Goal: Entertainment & Leisure: Consume media (video, audio)

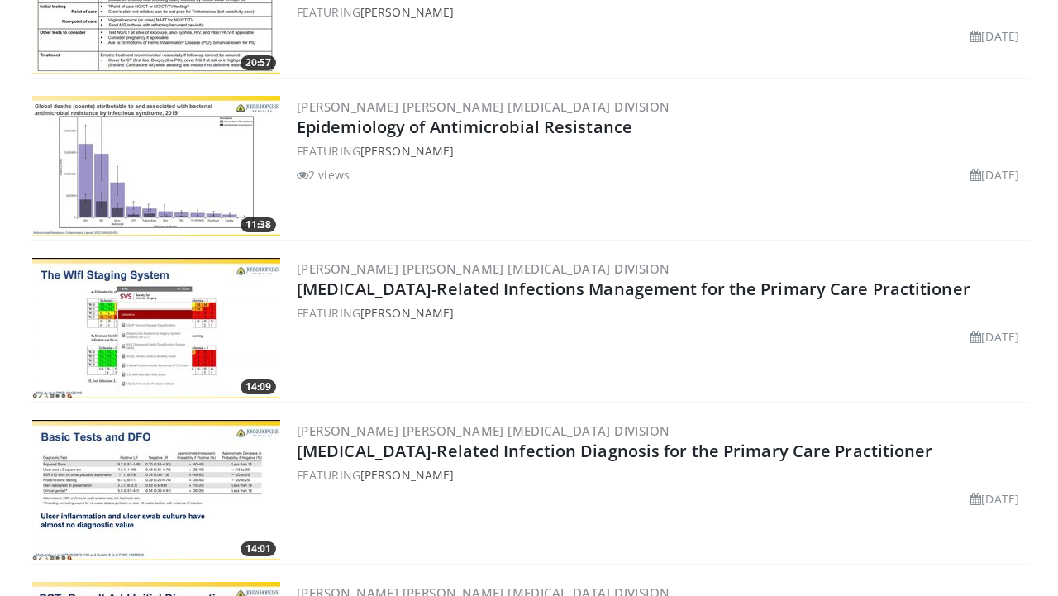
scroll to position [740, 0]
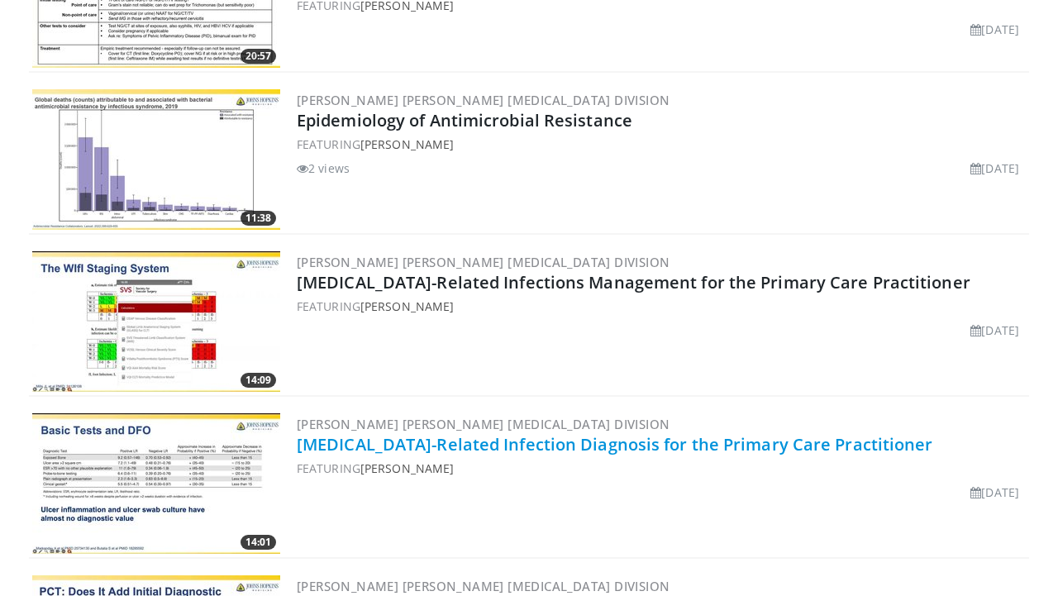
click at [631, 451] on link "[MEDICAL_DATA]-Related Infection Diagnosis for the Primary Care Practitioner" at bounding box center [615, 444] width 636 height 22
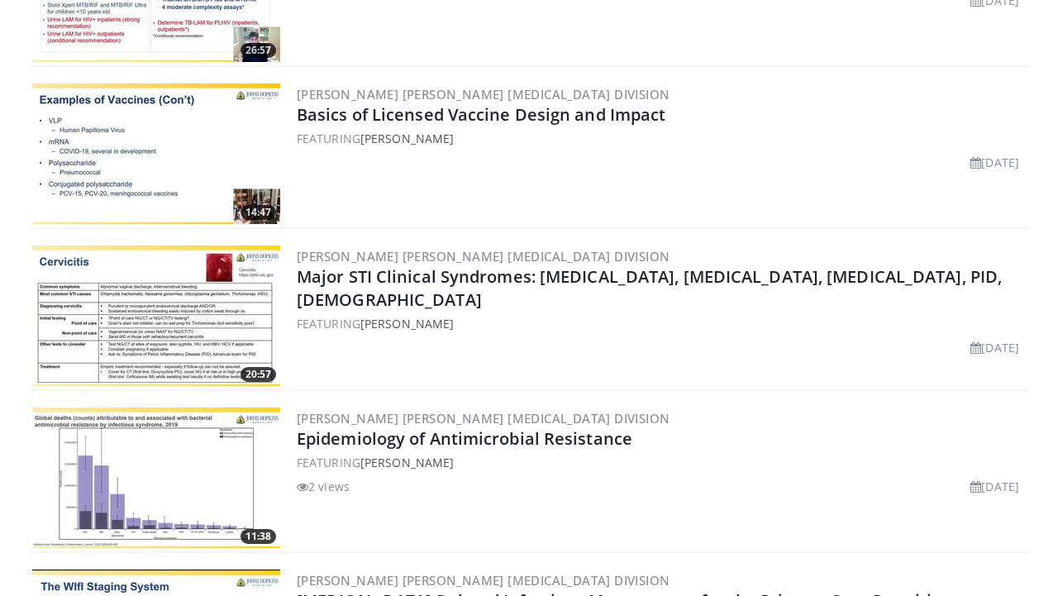
scroll to position [0, 0]
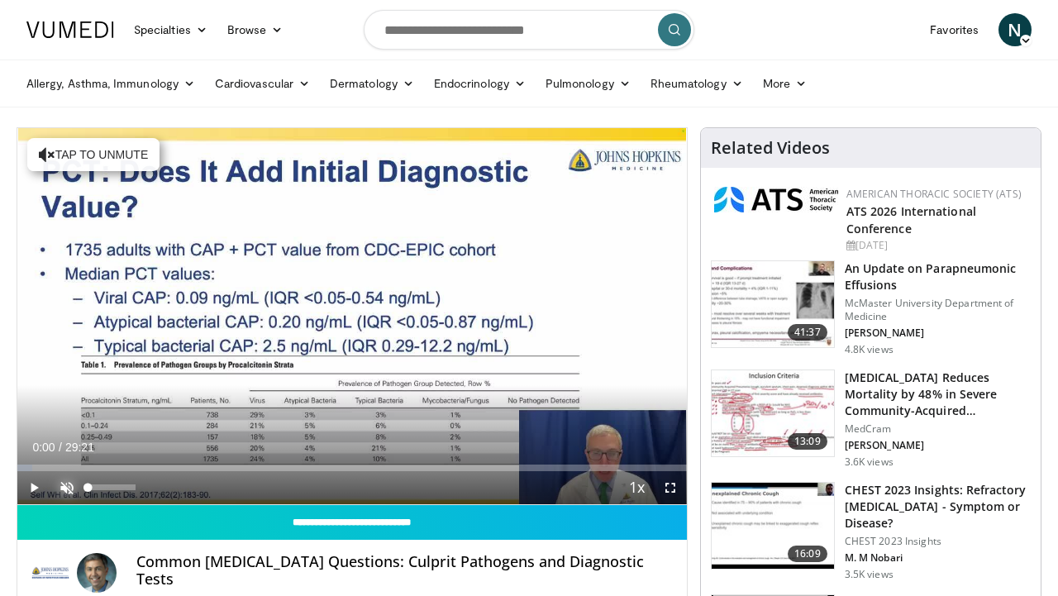
click at [54, 497] on span "Video Player" at bounding box center [66, 487] width 33 height 33
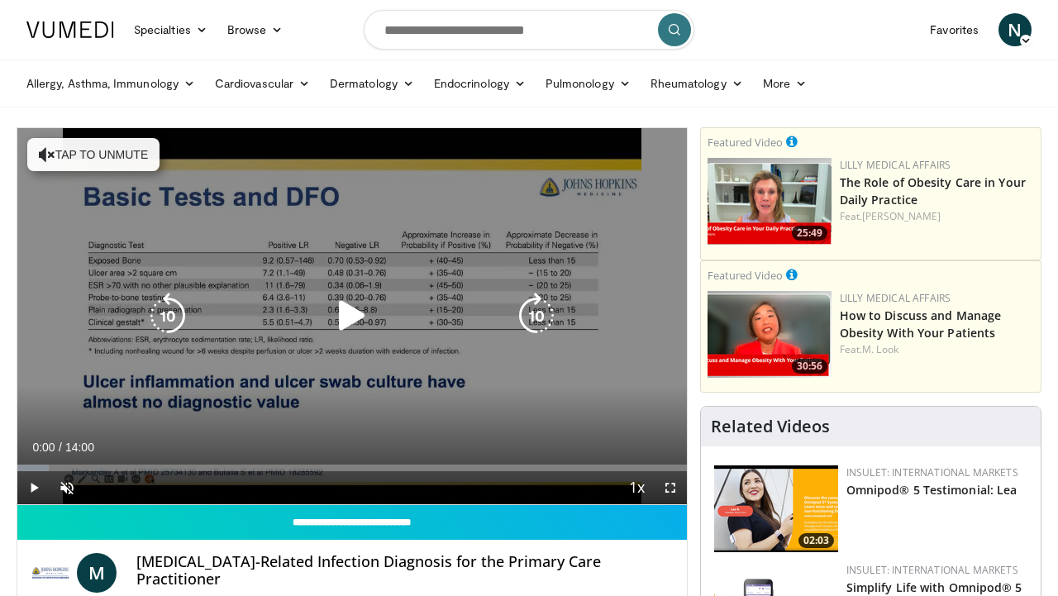
click at [474, 195] on div "10 seconds Tap to unmute" at bounding box center [351, 316] width 669 height 376
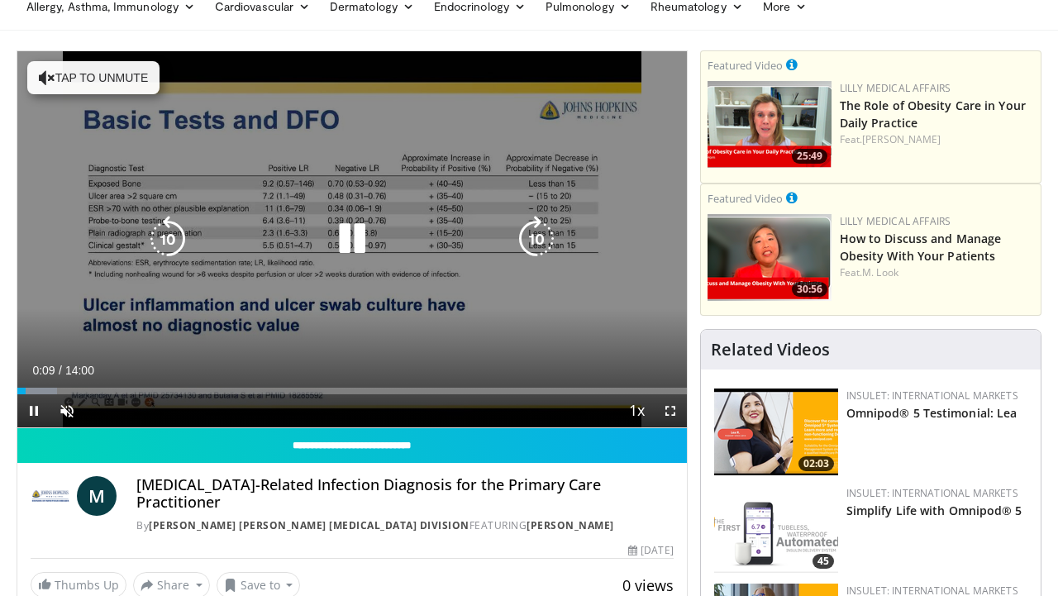
scroll to position [96, 0]
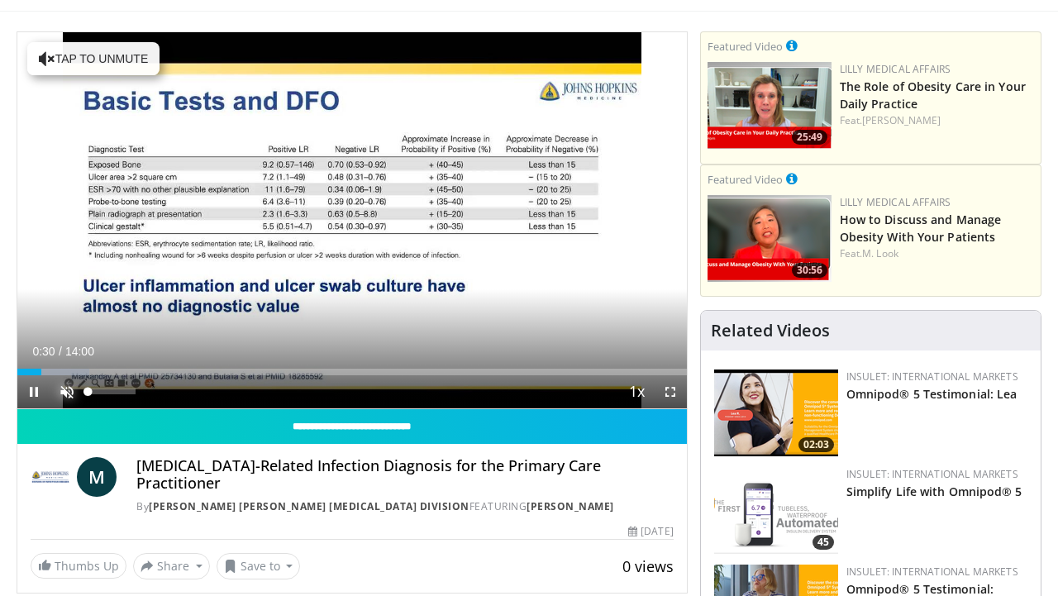
click at [77, 390] on span "Video Player" at bounding box center [66, 391] width 33 height 33
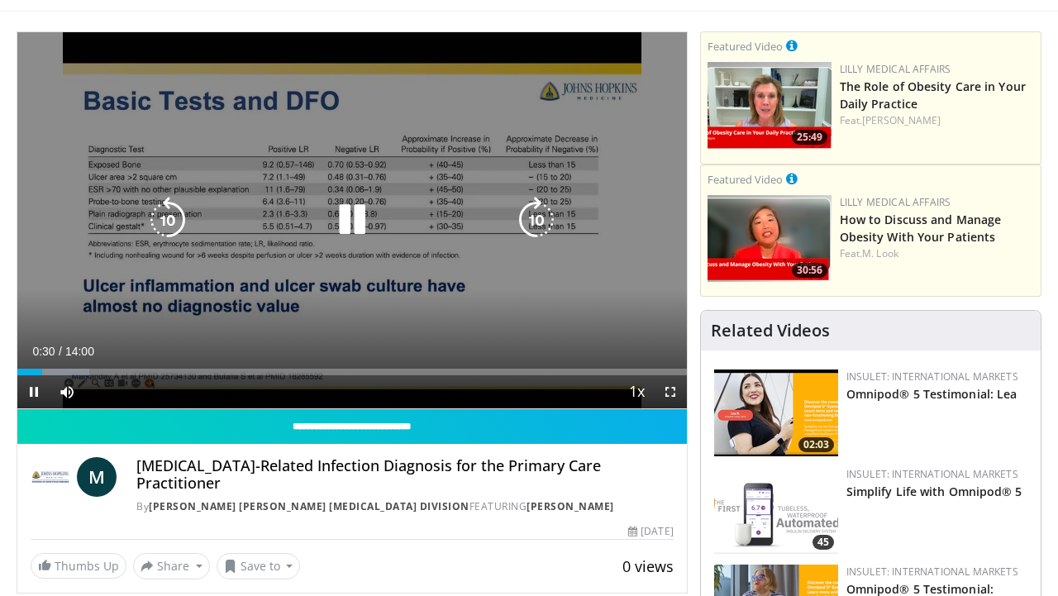
click at [348, 169] on div "10 seconds Tap to unmute" at bounding box center [351, 220] width 669 height 376
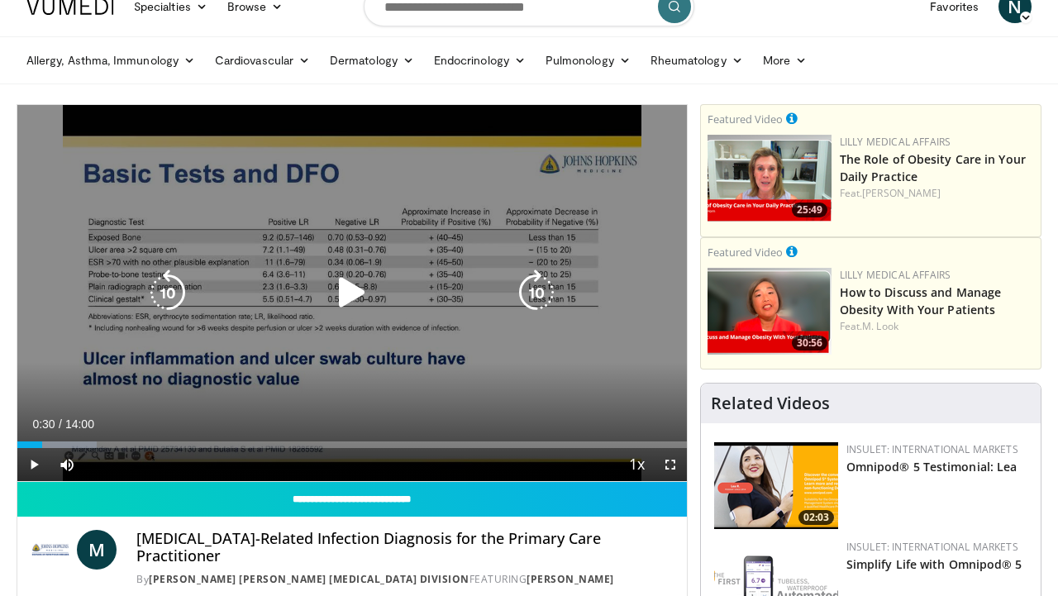
scroll to position [0, 0]
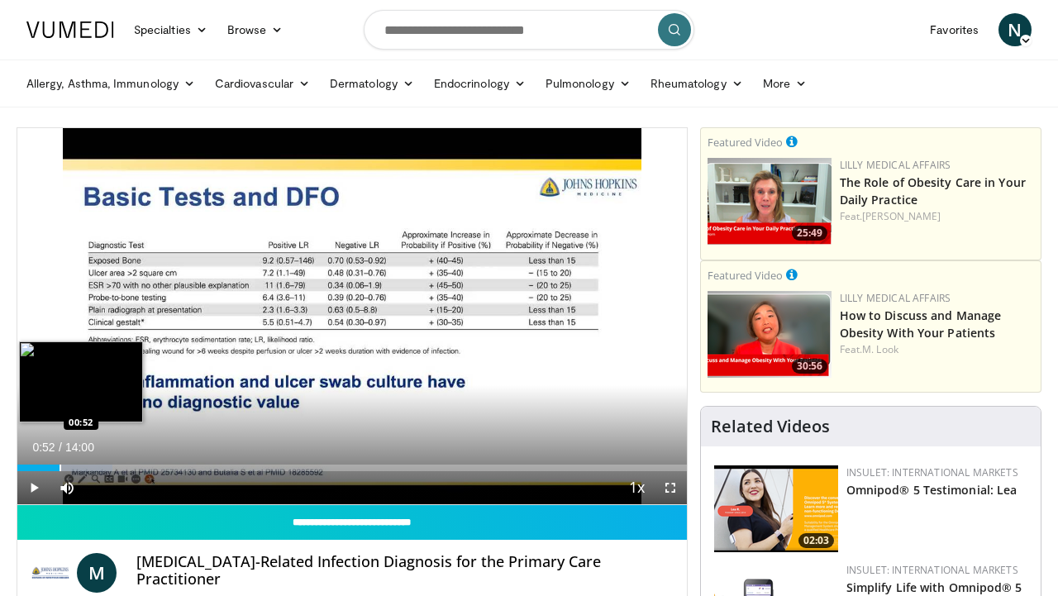
drag, startPoint x: 37, startPoint y: 469, endPoint x: 59, endPoint y: 468, distance: 22.3
click at [59, 468] on div "Progress Bar" at bounding box center [60, 467] width 2 height 7
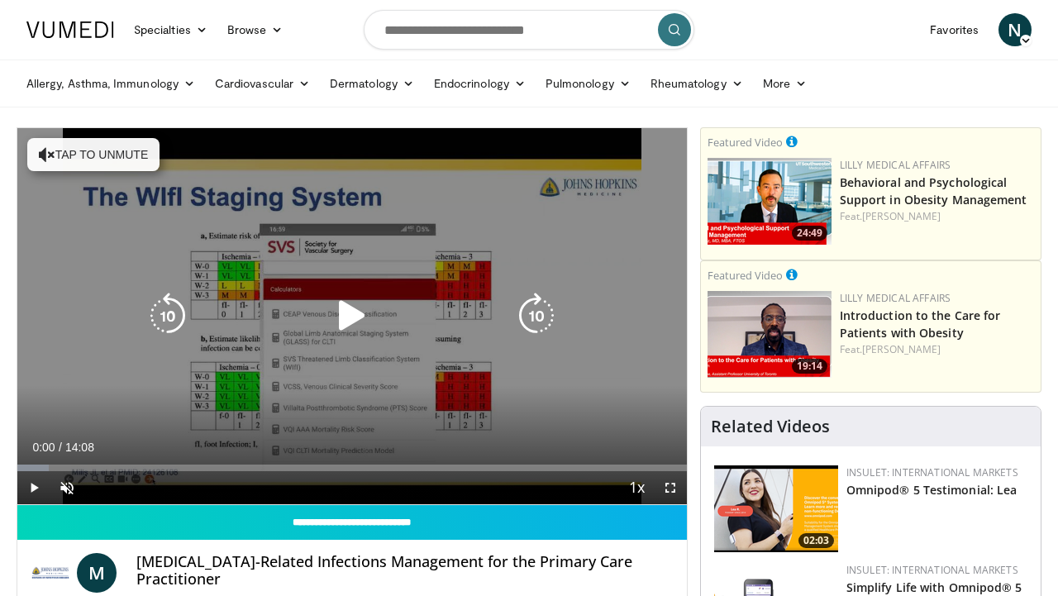
click at [369, 321] on icon "Video Player" at bounding box center [352, 316] width 46 height 46
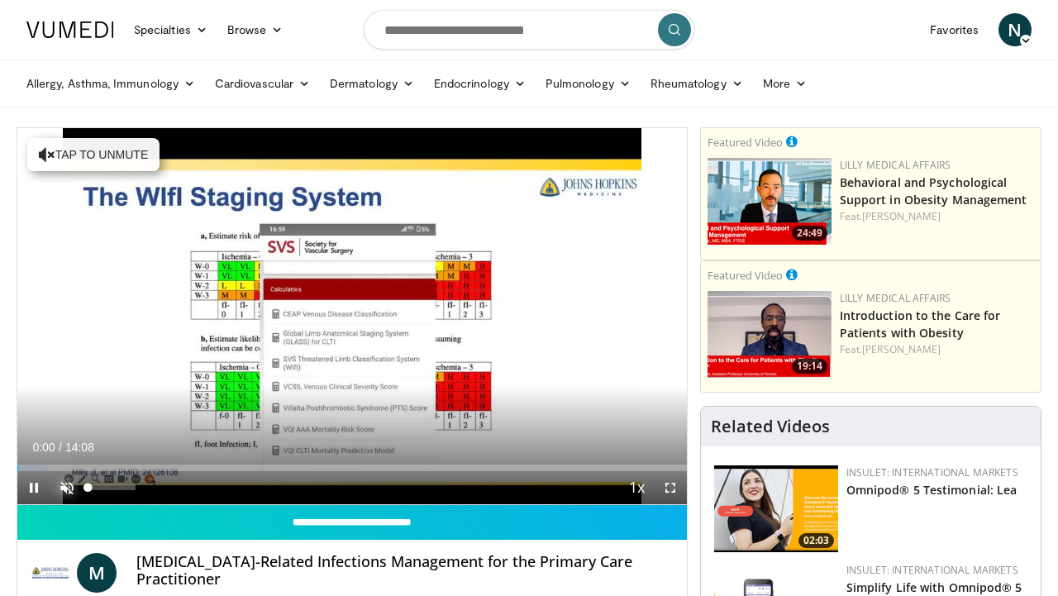
click at [76, 483] on span "Video Player" at bounding box center [66, 487] width 33 height 33
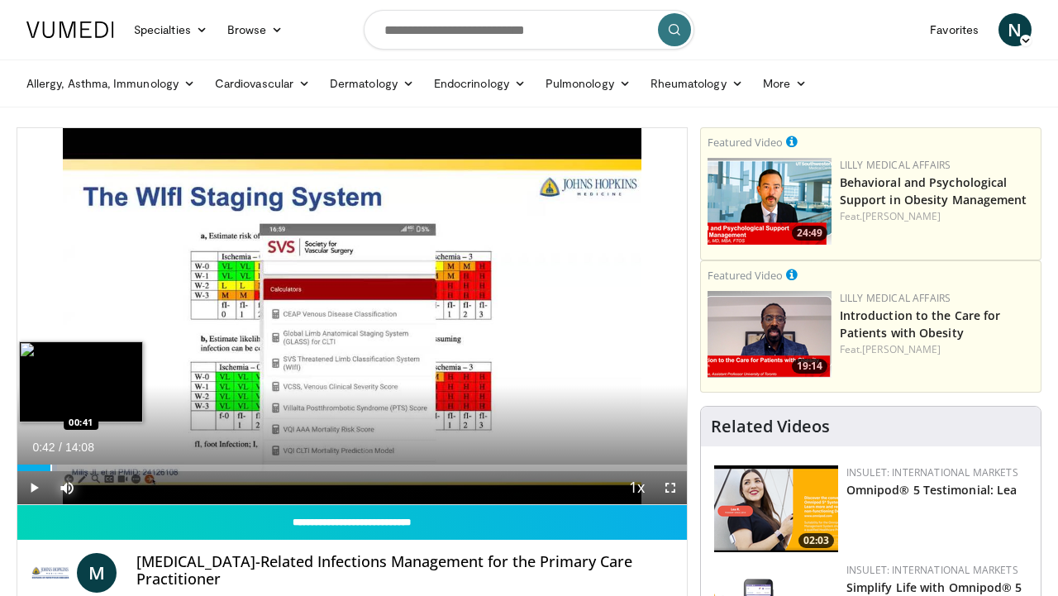
drag, startPoint x: 33, startPoint y: 462, endPoint x: 51, endPoint y: 460, distance: 18.3
click at [51, 460] on div "Loaded : 5.89% 00:42 00:41" at bounding box center [351, 463] width 669 height 16
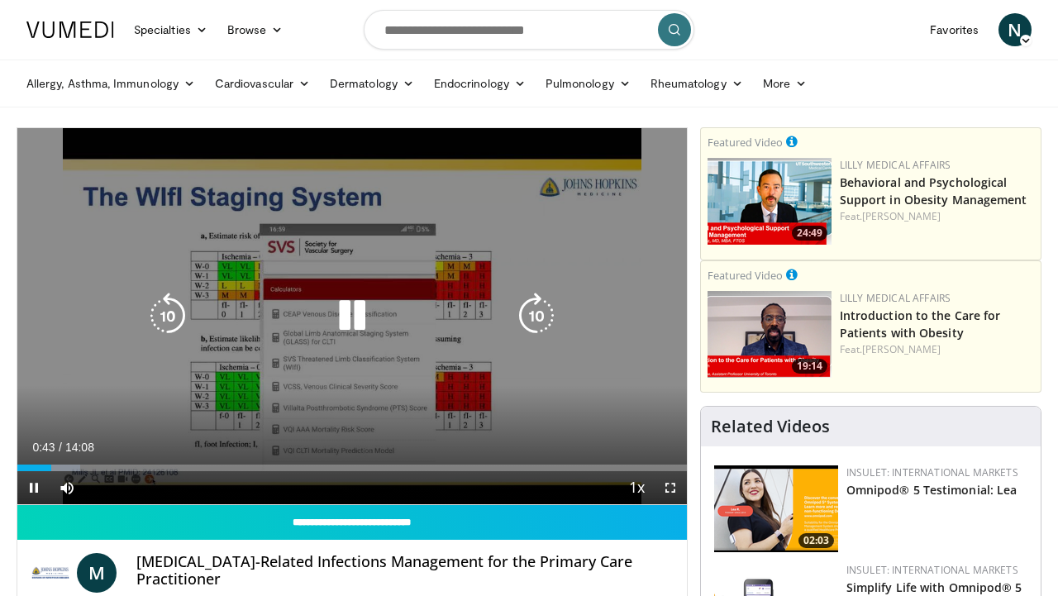
click at [374, 226] on div "10 seconds Tap to unmute" at bounding box center [351, 316] width 669 height 376
